Goal: Task Accomplishment & Management: Use online tool/utility

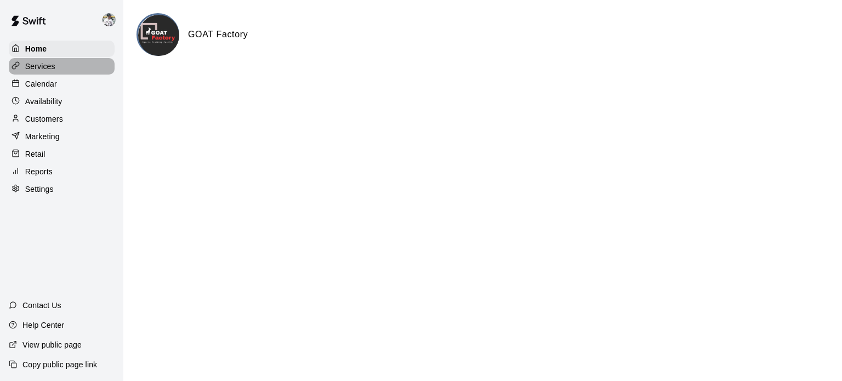
click at [41, 72] on p "Services" at bounding box center [40, 66] width 30 height 11
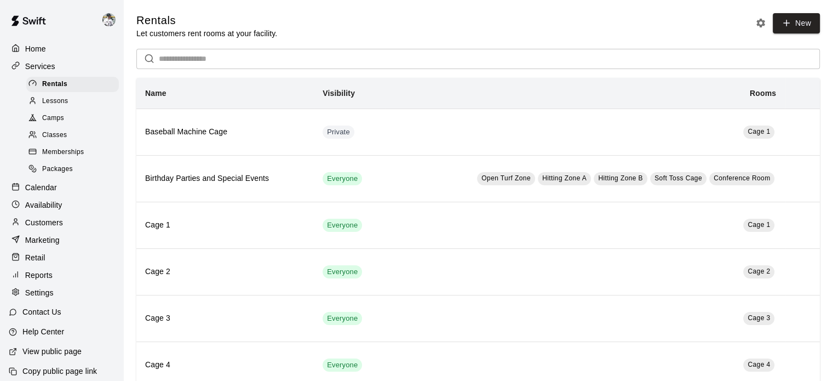
click at [48, 144] on link "Classes" at bounding box center [74, 135] width 97 height 17
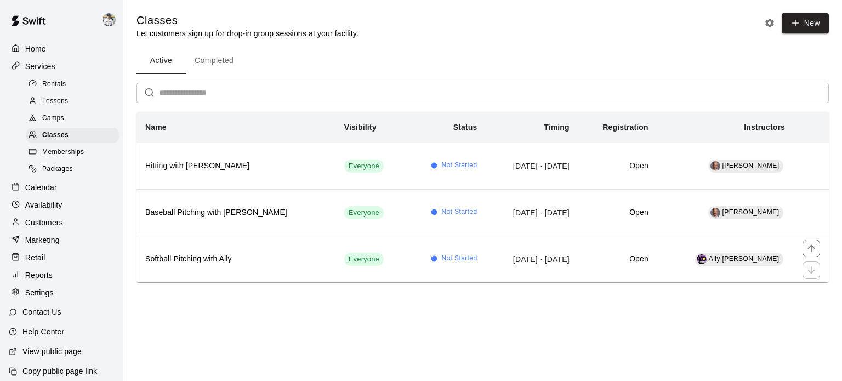
click at [190, 254] on h6 "Softball Pitching with Ally" at bounding box center [235, 259] width 181 height 12
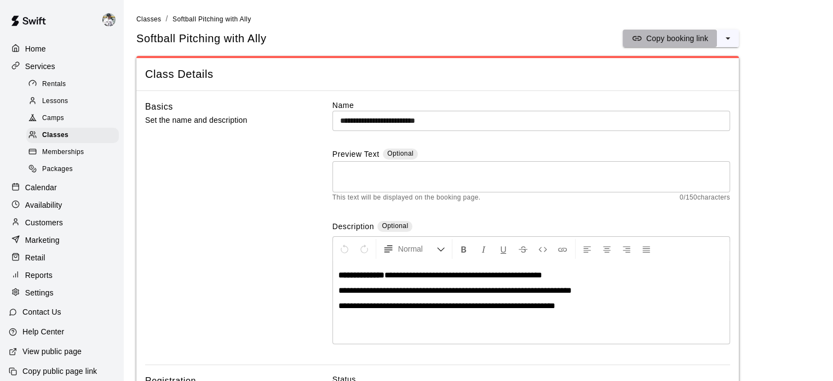
click at [684, 38] on p "Copy booking link" at bounding box center [678, 38] width 62 height 11
click at [144, 18] on span "Classes" at bounding box center [148, 19] width 25 height 8
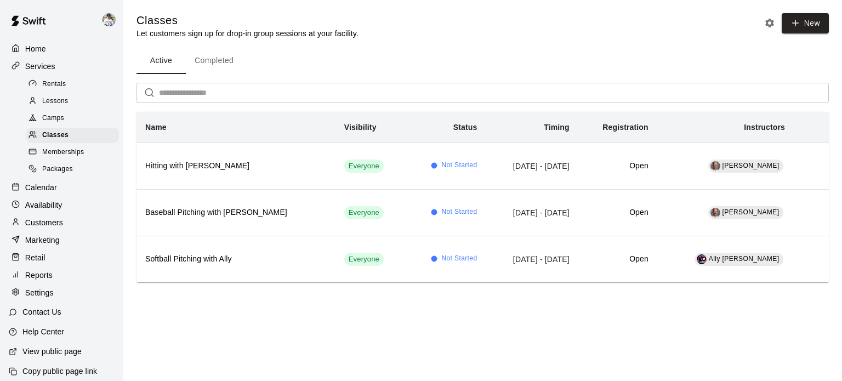
click at [39, 45] on p "Home" at bounding box center [35, 48] width 21 height 11
